Goal: Task Accomplishment & Management: Use online tool/utility

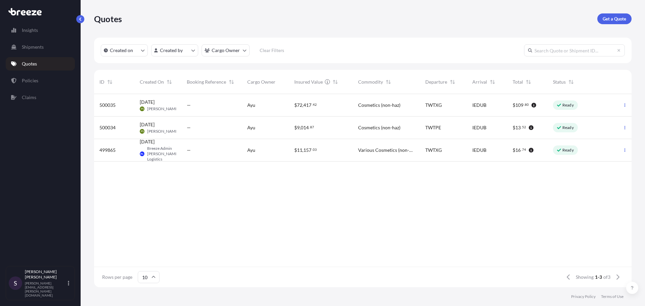
scroll to position [192, 533]
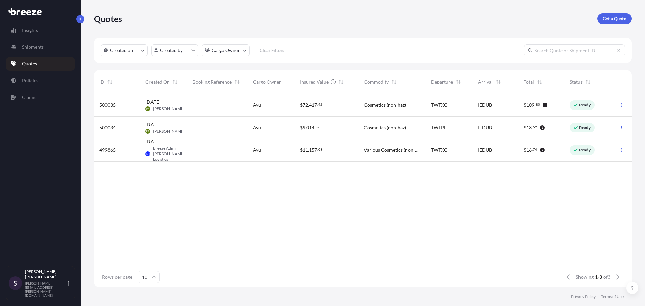
click at [576, 128] on icon at bounding box center [576, 127] width 4 height 3
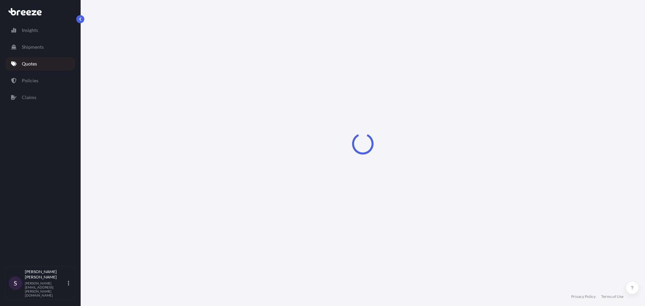
select select "Road"
select select "Air"
select select "Road"
select select "1"
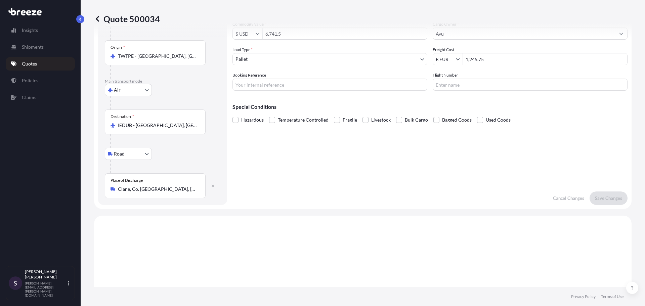
scroll to position [52, 0]
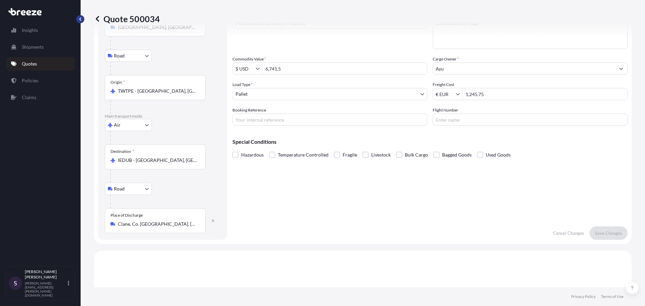
click at [78, 19] on button "button" at bounding box center [80, 19] width 8 height 8
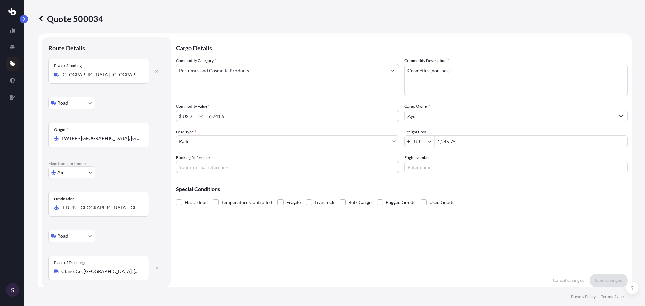
scroll to position [0, 0]
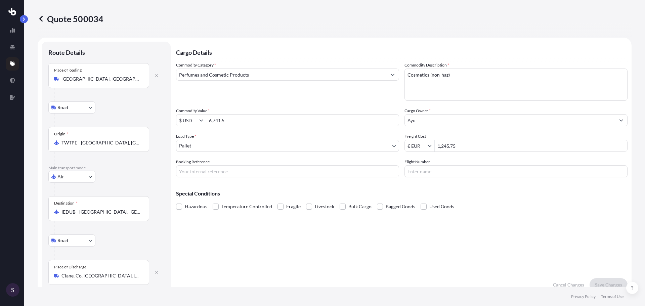
click at [40, 17] on icon at bounding box center [41, 18] width 7 height 7
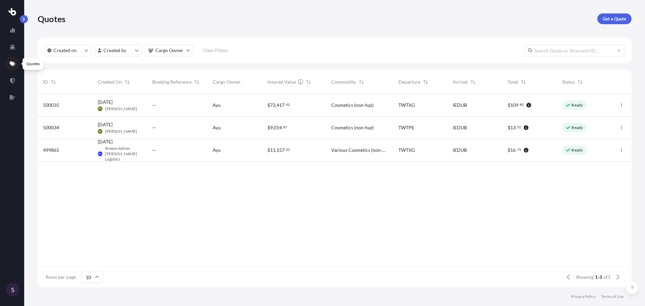
scroll to position [192, 589]
click at [13, 82] on icon at bounding box center [12, 80] width 5 height 5
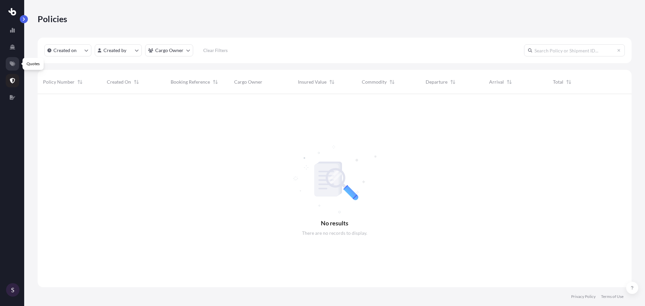
scroll to position [212, 589]
click at [11, 65] on icon at bounding box center [12, 64] width 5 height 5
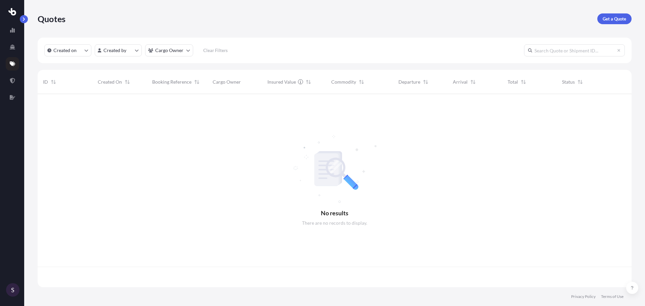
scroll to position [192, 589]
